Goal: Information Seeking & Learning: Learn about a topic

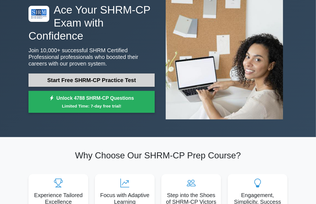
scroll to position [28, 0]
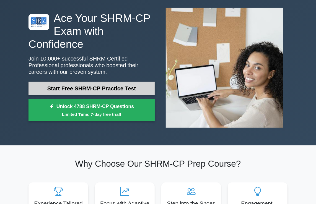
click at [93, 83] on link "Start Free SHRM-CP Practice Test" at bounding box center [92, 88] width 126 height 13
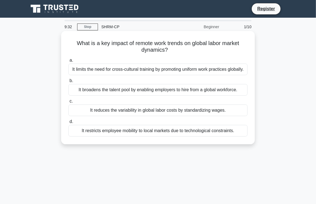
click at [117, 95] on div "It broadens the talent pool by enabling employers to hire from a global workfor…" at bounding box center [158, 90] width 180 height 12
click at [68, 83] on input "b. It broadens the talent pool by enabling employers to hire from a global work…" at bounding box center [68, 81] width 0 height 4
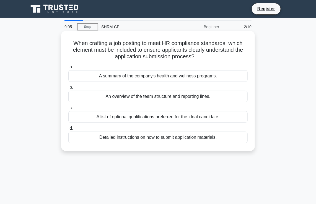
click at [154, 137] on div "Detailed instructions on how to submit application materials." at bounding box center [158, 138] width 180 height 12
click at [68, 130] on input "d. Detailed instructions on how to submit application materials." at bounding box center [68, 129] width 0 height 4
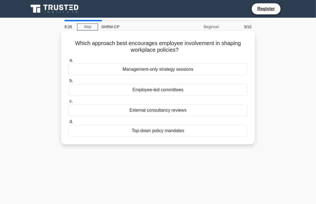
click at [156, 91] on div "Employee-led committees" at bounding box center [158, 90] width 180 height 12
click at [68, 83] on input "b. Employee-led committees" at bounding box center [68, 81] width 0 height 4
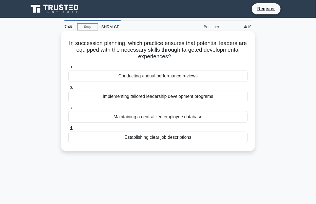
click at [145, 99] on div "Implementing tailored leadership development programs" at bounding box center [158, 97] width 180 height 12
click at [68, 89] on input "b. Implementing tailored leadership development programs" at bounding box center [68, 88] width 0 height 4
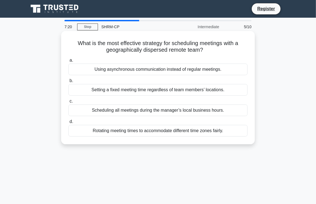
click at [107, 71] on div "Using asynchronous communication instead of regular meetings." at bounding box center [158, 70] width 180 height 12
click at [68, 62] on input "a. Using asynchronous communication instead of regular meetings." at bounding box center [68, 61] width 0 height 4
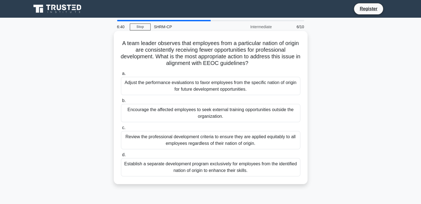
click at [229, 167] on div "Establish a separate development program exclusively for employees from the ide…" at bounding box center [211, 167] width 180 height 18
click at [121, 157] on input "d. Establish a separate development program exclusively for employees from the …" at bounding box center [121, 155] width 0 height 4
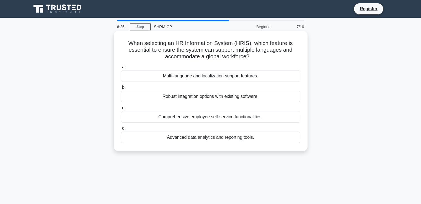
click at [198, 78] on div "Multi-language and localization support features." at bounding box center [211, 76] width 180 height 12
click at [121, 69] on input "a. Multi-language and localization support features." at bounding box center [121, 67] width 0 height 4
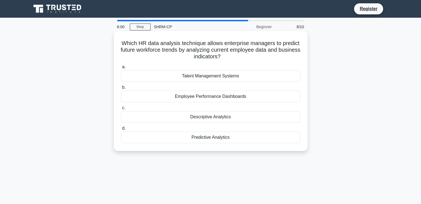
click at [221, 138] on div "Predictive Analytics" at bounding box center [211, 138] width 180 height 12
click at [121, 130] on input "d. Predictive Analytics" at bounding box center [121, 129] width 0 height 4
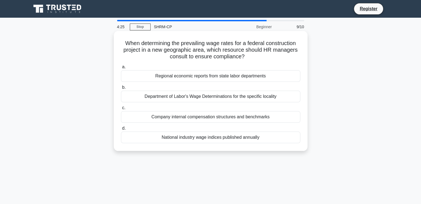
click at [211, 96] on div "Department of Labor's Wage Determinations for the specific locality" at bounding box center [211, 97] width 180 height 12
click at [121, 89] on input "b. Department of Labor's Wage Determinations for the specific locality" at bounding box center [121, 88] width 0 height 4
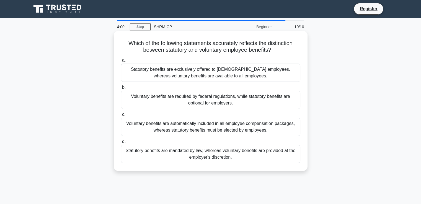
click at [199, 156] on div "Statutory benefits are mandated by law, whereas voluntary benefits are provided…" at bounding box center [211, 154] width 180 height 18
click at [121, 144] on input "d. Statutory benefits are mandated by law, whereas voluntary benefits are provi…" at bounding box center [121, 142] width 0 height 4
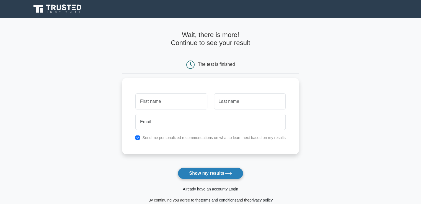
click at [213, 175] on button "Show my results" at bounding box center [210, 174] width 65 height 12
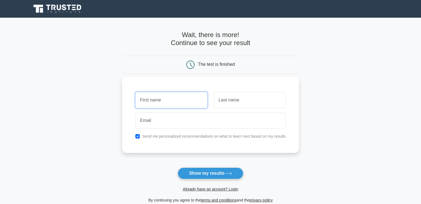
click at [194, 97] on input "text" at bounding box center [171, 100] width 72 height 16
type input "[PERSON_NAME]"
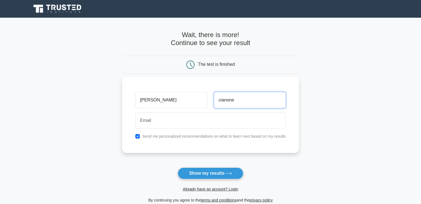
type input "cianone"
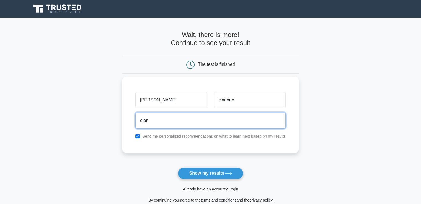
type input "[EMAIL_ADDRESS][DOMAIN_NAME]"
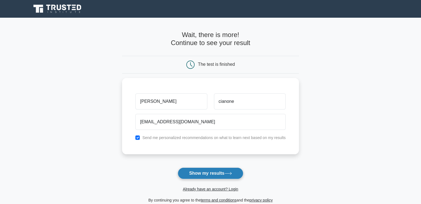
click at [203, 169] on button "Show my results" at bounding box center [210, 174] width 65 height 12
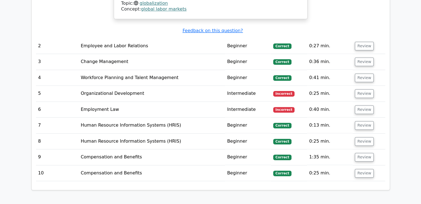
scroll to position [720, 0]
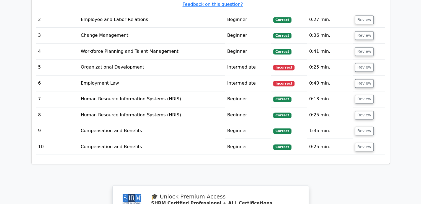
click at [119, 60] on td "Organizational Development" at bounding box center [152, 68] width 147 height 16
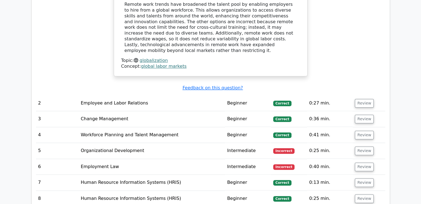
scroll to position [637, 0]
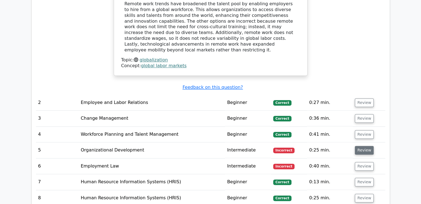
click at [366, 146] on button "Review" at bounding box center [364, 150] width 19 height 9
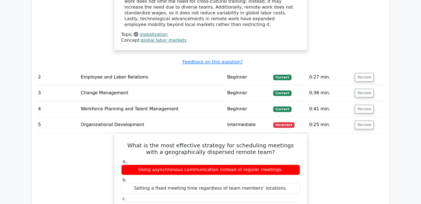
scroll to position [693, 0]
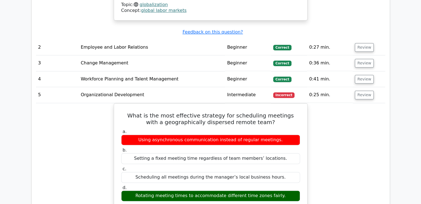
click at [336, 122] on div "What is the most effective strategy for scheduling meetings with a geographical…" at bounding box center [211, 195] width 350 height 184
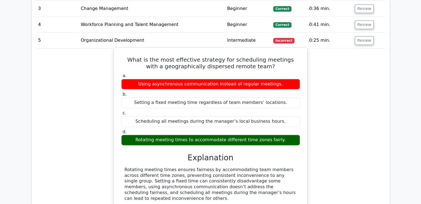
scroll to position [748, 0]
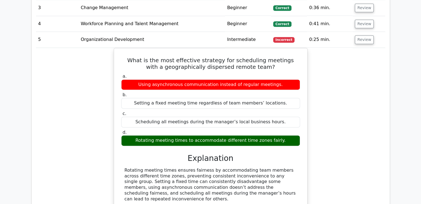
click at [355, 134] on div "What is the most effective strategy for scheduling meetings with a geographical…" at bounding box center [211, 140] width 350 height 184
click at [360, 35] on button "Review" at bounding box center [364, 39] width 19 height 9
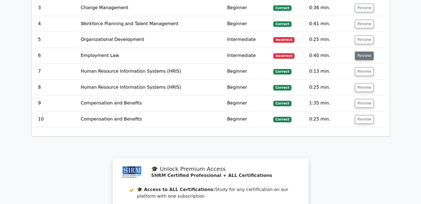
click at [366, 52] on button "Review" at bounding box center [364, 56] width 19 height 9
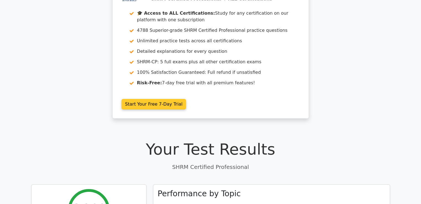
scroll to position [0, 0]
